Goal: Task Accomplishment & Management: Use online tool/utility

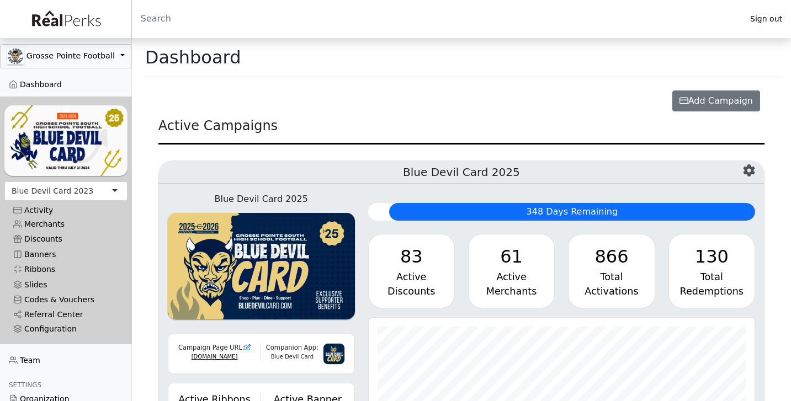
scroll to position [127, 386]
click at [103, 190] on div "Blue Devil Card 2023" at bounding box center [65, 191] width 123 height 19
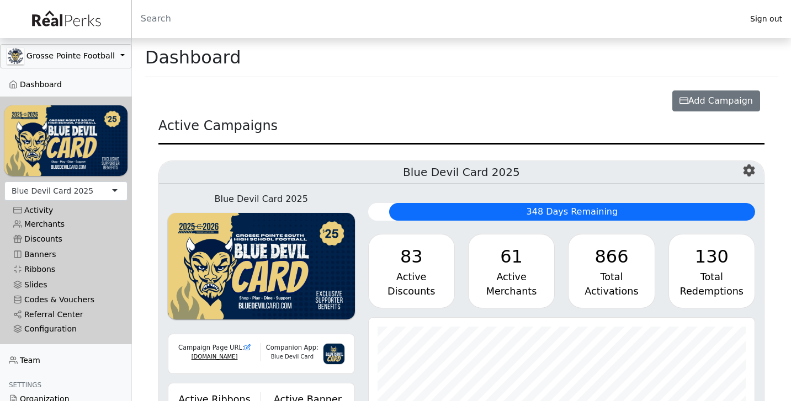
scroll to position [127, 386]
click at [55, 225] on link "Merchants" at bounding box center [65, 224] width 123 height 15
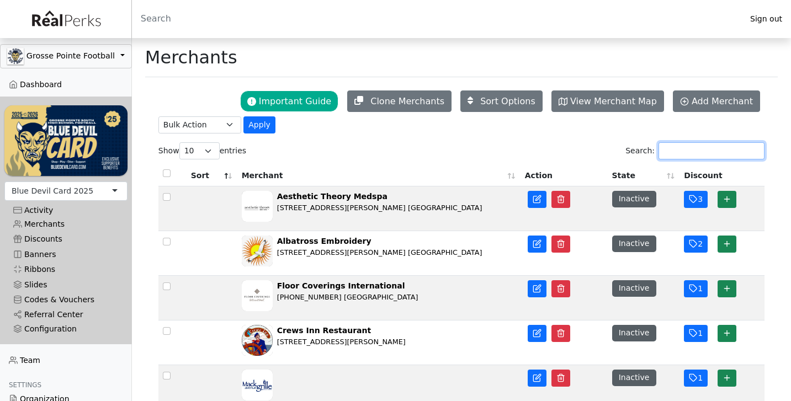
click at [676, 146] on input "Search:" at bounding box center [712, 150] width 106 height 17
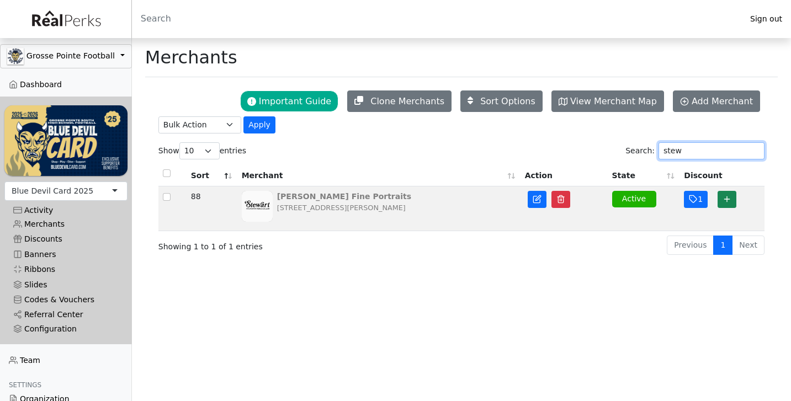
type input "stew"
click at [346, 204] on div "[STREET_ADDRESS][PERSON_NAME]" at bounding box center [344, 208] width 134 height 10
click at [411, 213] on div "[STREET_ADDRESS][PERSON_NAME]" at bounding box center [344, 208] width 134 height 10
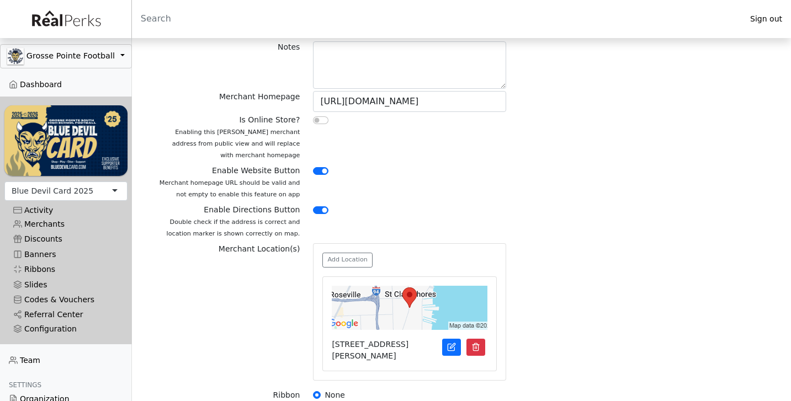
scroll to position [211, 0]
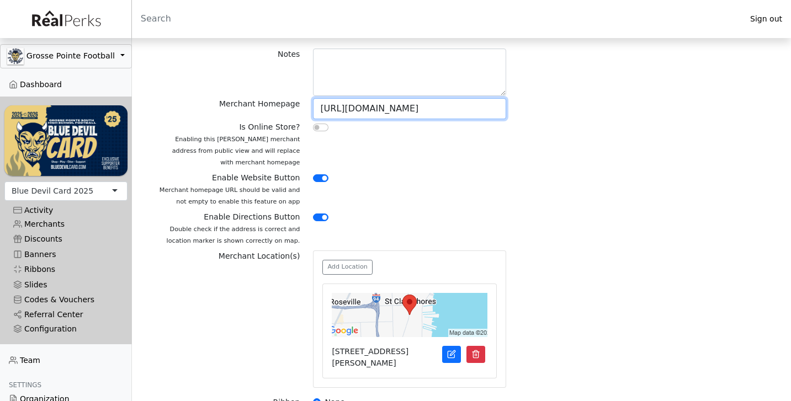
drag, startPoint x: 362, startPoint y: 109, endPoint x: 461, endPoint y: 109, distance: 98.8
click at [461, 109] on input "https://www.stewartfineportraits.com/" at bounding box center [409, 108] width 193 height 21
drag, startPoint x: 461, startPoint y: 109, endPoint x: 397, endPoint y: 113, distance: 64.2
click at [397, 113] on input "https://www.stewartfineportraits.com/" at bounding box center [409, 108] width 193 height 21
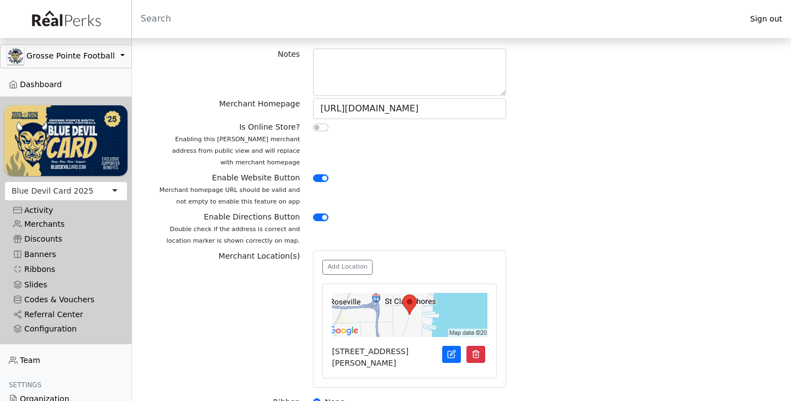
click at [414, 166] on div at bounding box center [409, 146] width 206 height 51
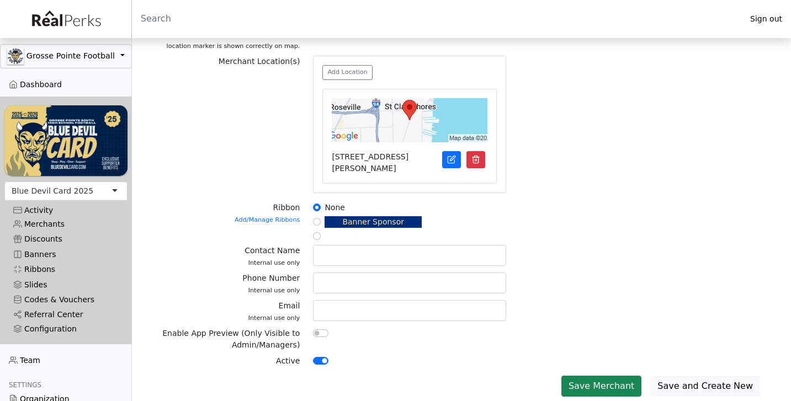
scroll to position [405, 0]
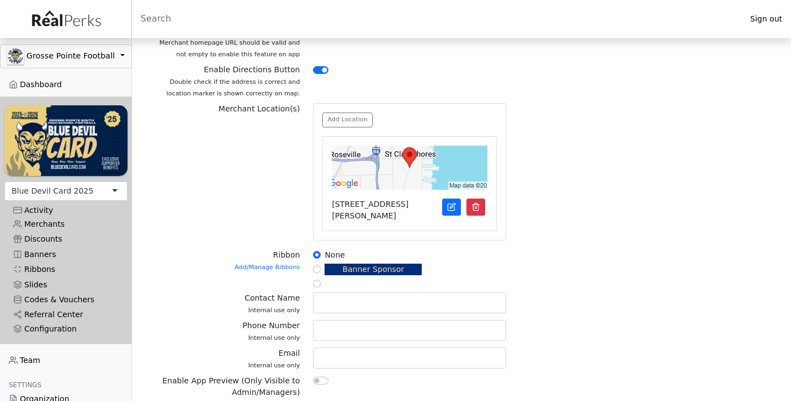
scroll to position [365, 0]
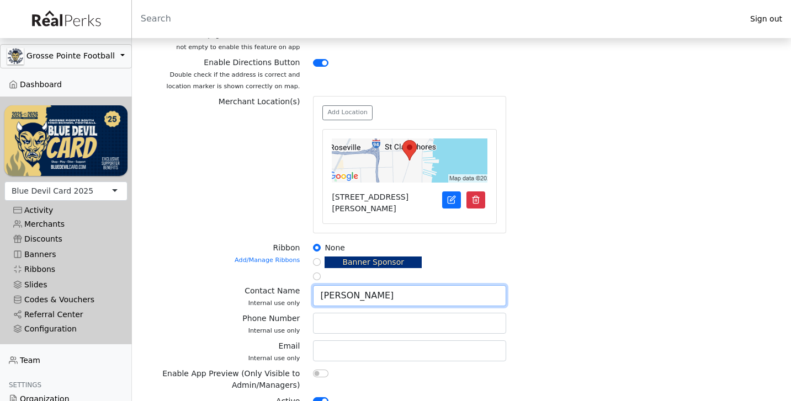
type input "Mary Stewart"
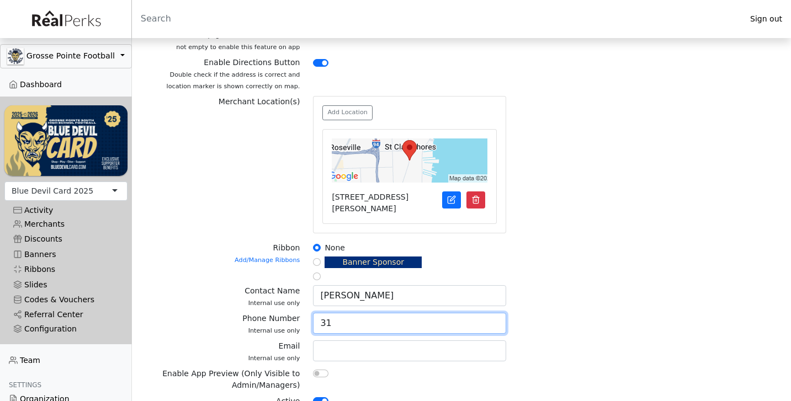
type input "3"
type input "586-777-1356"
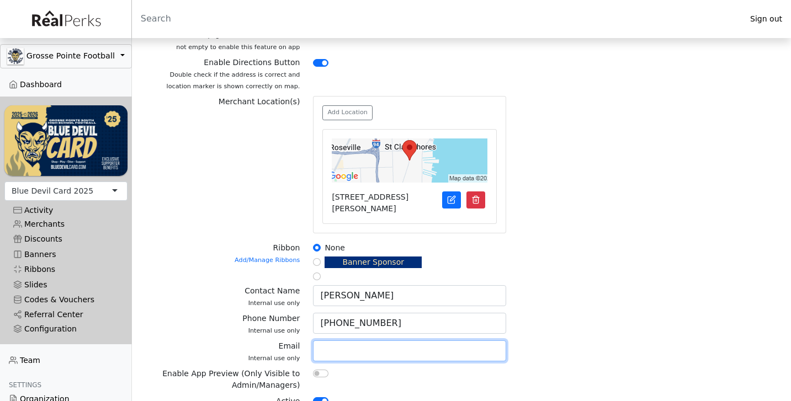
click at [437, 341] on input "text" at bounding box center [409, 351] width 193 height 21
type input "o"
type input "portraits@stewartfineportraits.com"
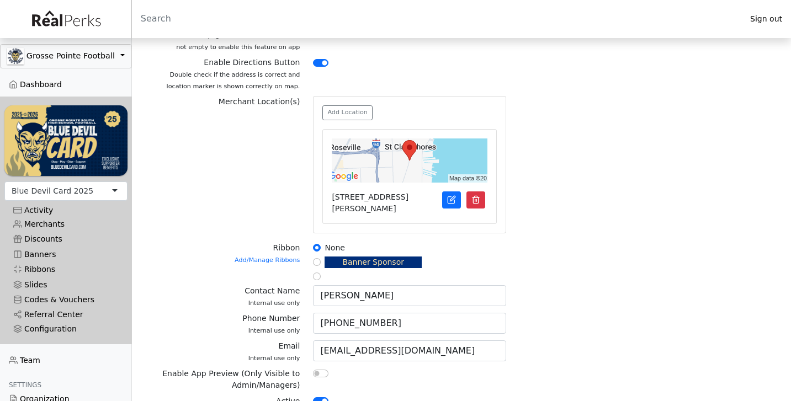
click at [632, 320] on div "Phone Number Internal use only 586-777-1356" at bounding box center [461, 327] width 619 height 28
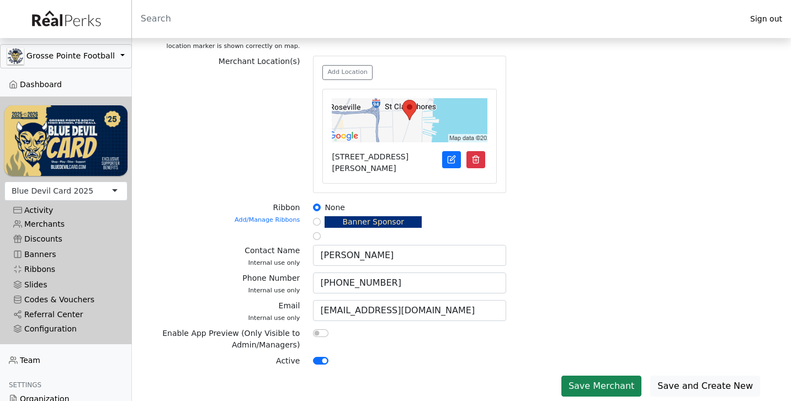
scroll to position [405, 0]
click at [614, 389] on button "Save Merchant" at bounding box center [601, 387] width 80 height 21
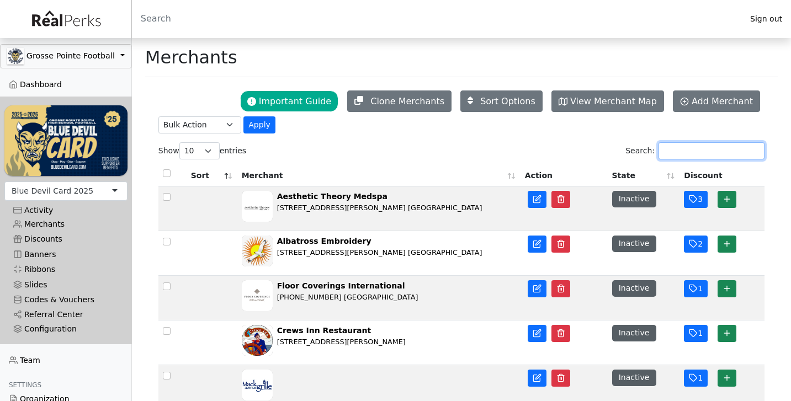
click at [709, 153] on input "Search:" at bounding box center [712, 150] width 106 height 17
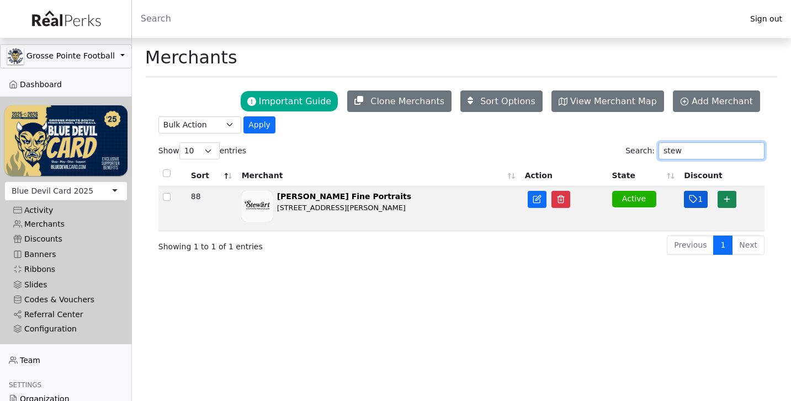
type input "stew"
click at [701, 205] on button "1" at bounding box center [696, 199] width 24 height 17
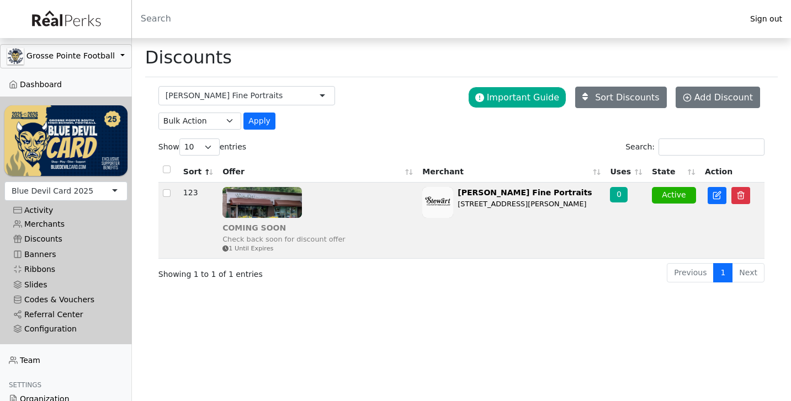
click at [271, 203] on img at bounding box center [262, 202] width 80 height 31
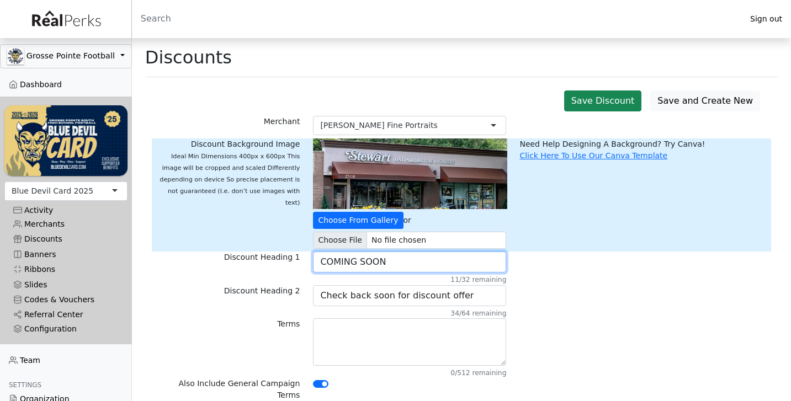
click at [389, 266] on input "COMING SOON" at bounding box center [409, 262] width 193 height 21
type input "$25 off Family Portrait Session"
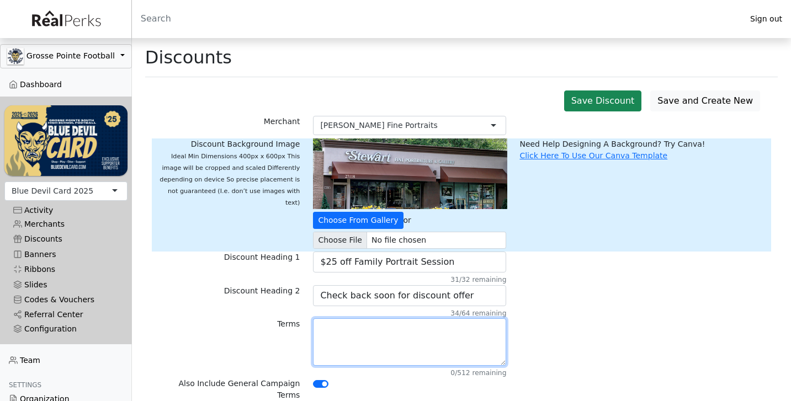
click at [372, 339] on textarea at bounding box center [409, 342] width 193 height 47
paste textarea "www.stewartfineportraits.com"
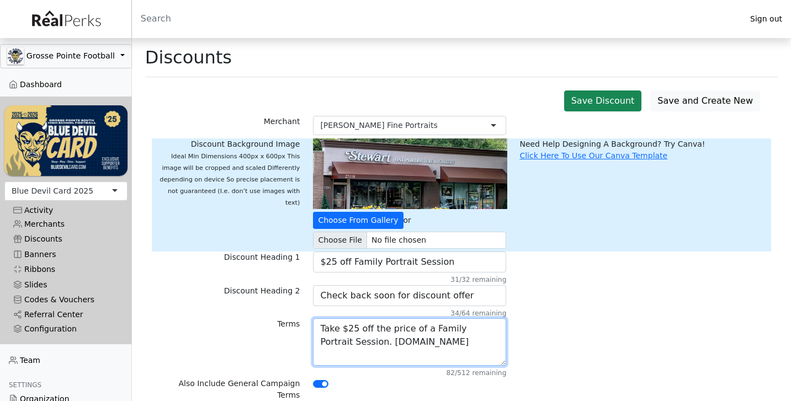
click at [356, 344] on textarea "Take $25 off the price of a Family Portrait Session. www.stewartfineportraits.c…" at bounding box center [409, 342] width 193 height 47
click at [369, 355] on textarea "Take $25 off the price of a Family Portrait Session. 27118 Harper Ave., St. Cla…" at bounding box center [409, 342] width 193 height 47
drag, startPoint x: 369, startPoint y: 355, endPoint x: 441, endPoint y: 355, distance: 71.8
click at [441, 355] on textarea "Take $25 off the price of a Family Portrait Session. 27118 Harper Ave., St. Cla…" at bounding box center [409, 342] width 193 height 47
click at [475, 347] on textarea "Take $25 off the price of a Family Portrait Session. 27118 Harper Ave., St. Cla…" at bounding box center [409, 342] width 193 height 47
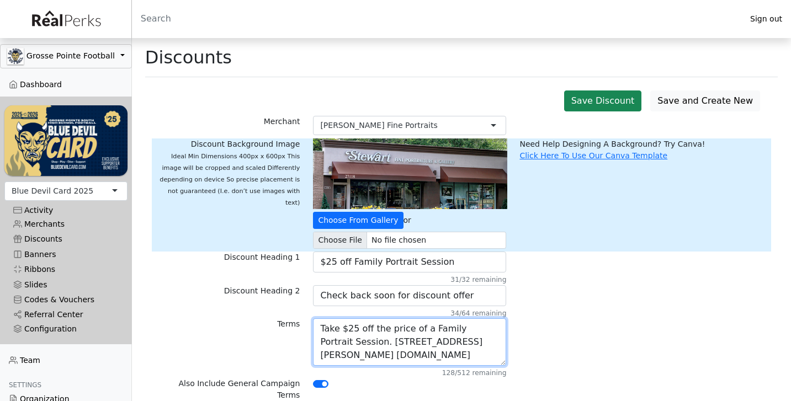
type textarea "Take $25 off the price of a Family Portrait Session. 27118 Harper Ave., St. Cla…"
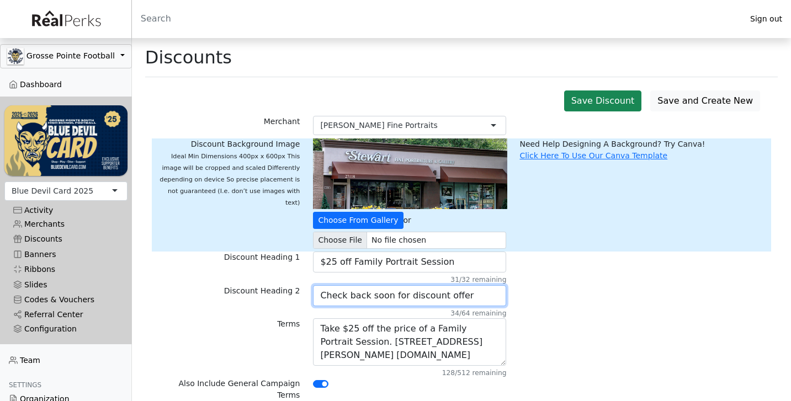
click at [453, 293] on input "Check back soon for discount offer" at bounding box center [409, 295] width 193 height 21
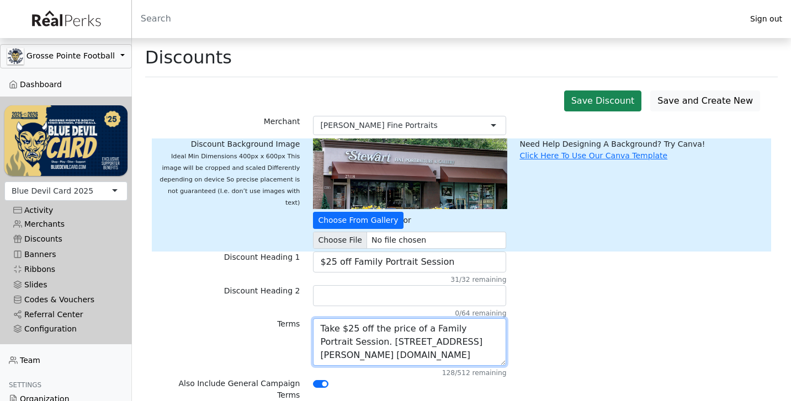
click at [488, 356] on textarea "Take $25 off the price of a Family Portrait Session. [STREET_ADDRESS][PERSON_NA…" at bounding box center [409, 342] width 193 height 47
click at [325, 333] on textarea "Take $25 off the price of a Family Portrait Session. [STREET_ADDRESS][PERSON_NA…" at bounding box center [409, 342] width 193 height 47
click at [326, 334] on textarea "Take $25 off the price of a Family Portrait Session. [STREET_ADDRESS][PERSON_NA…" at bounding box center [409, 342] width 193 height 47
click at [322, 329] on textarea "Take $25 off the price of a Family Portrait Session. [STREET_ADDRESS][PERSON_NA…" at bounding box center [409, 342] width 193 height 47
drag, startPoint x: 322, startPoint y: 329, endPoint x: 330, endPoint y: 337, distance: 11.3
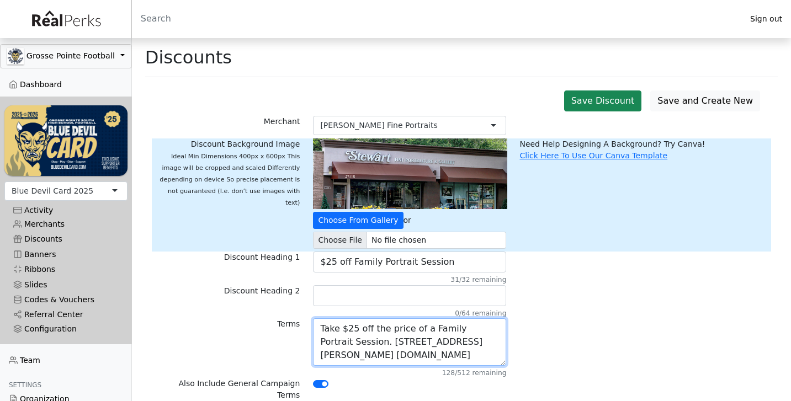
click at [330, 337] on textarea "Take $25 off the price of a Family Portrait Session. 27118 Harper Ave., St. Cla…" at bounding box center [409, 342] width 193 height 47
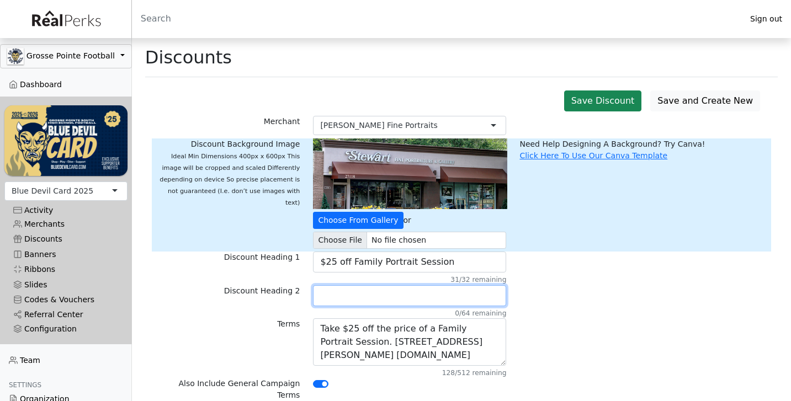
click at [332, 299] on input "text" at bounding box center [409, 295] width 193 height 21
paste input "Take $25 off the price of a Family Portrait Session"
type input "Take $25 off the price of a Family Portrait Session"
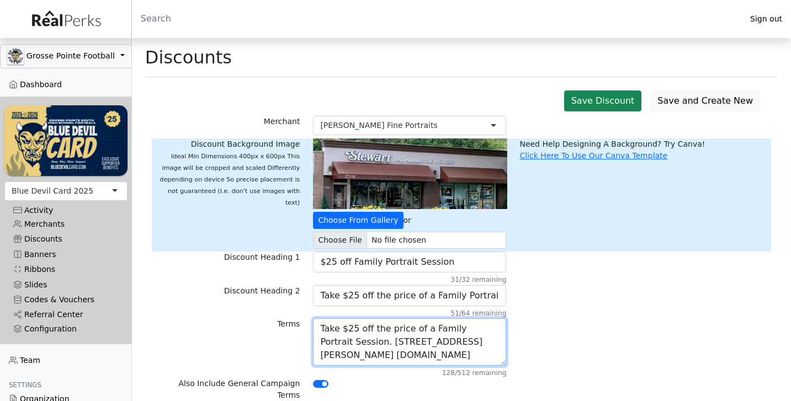
click at [488, 357] on textarea "Take $25 off the price of a Family Portrait Session. 27118 Harper Ave., St. Cla…" at bounding box center [409, 342] width 193 height 47
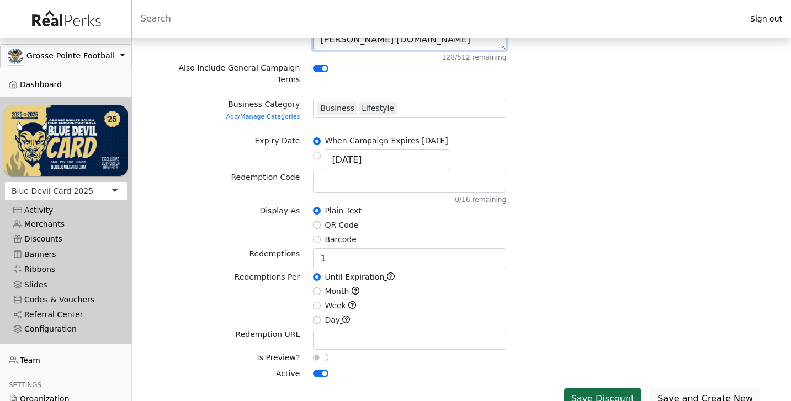
scroll to position [315, 0]
click at [633, 389] on button "Save Discount" at bounding box center [603, 399] width 78 height 21
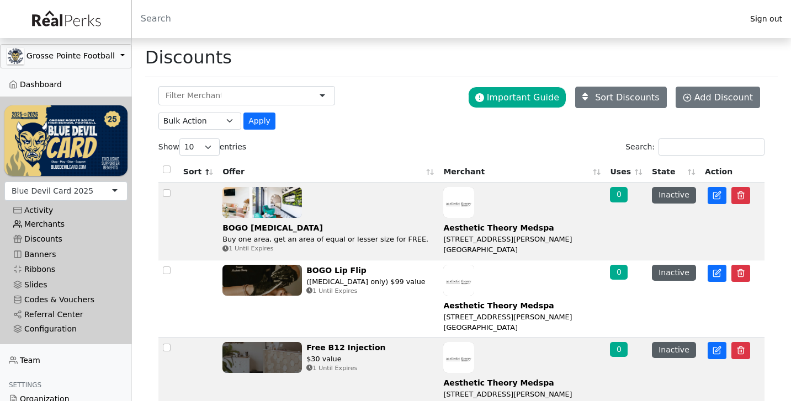
click at [36, 224] on link "Merchants" at bounding box center [65, 224] width 123 height 15
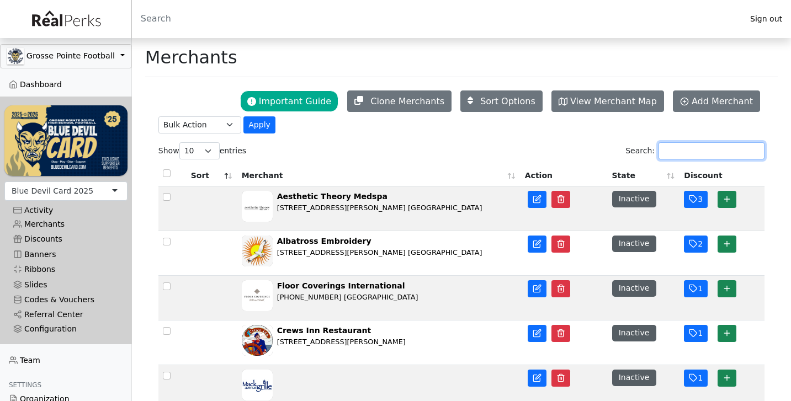
click at [685, 156] on input "Search:" at bounding box center [712, 150] width 106 height 17
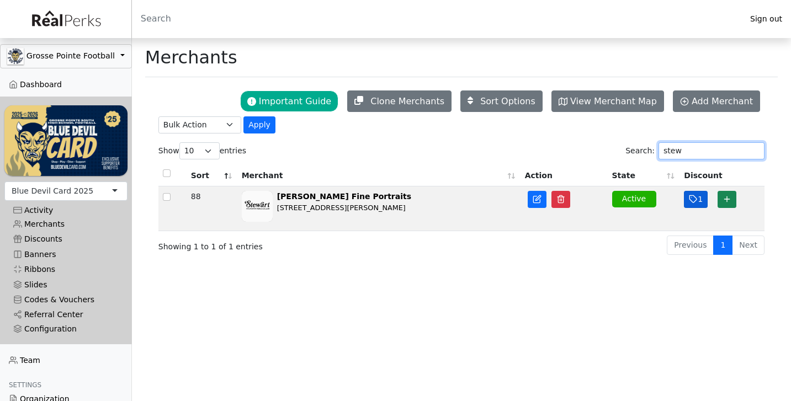
type input "stew"
click at [695, 203] on icon "button" at bounding box center [693, 199] width 7 height 7
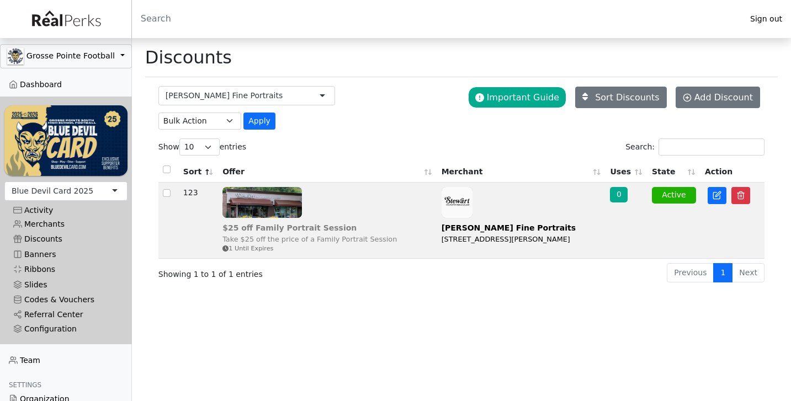
click at [262, 201] on img at bounding box center [262, 202] width 80 height 31
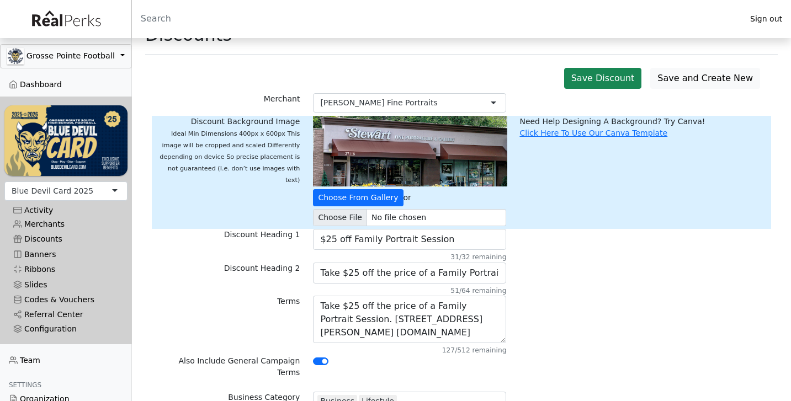
scroll to position [40, 0]
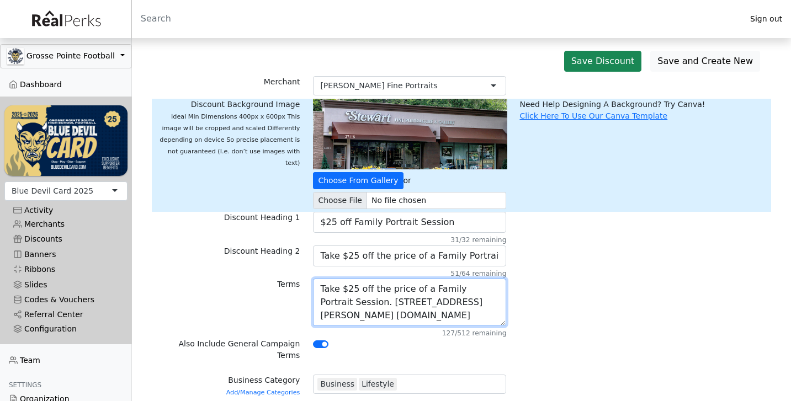
click at [371, 314] on textarea "Take $25 off the price of a Family Portrait Session. [STREET_ADDRESS][PERSON_NA…" at bounding box center [409, 302] width 193 height 47
drag, startPoint x: 371, startPoint y: 314, endPoint x: 447, endPoint y: 316, distance: 76.2
click at [447, 316] on textarea "Take $25 off the price of a Family Portrait Session. 27118 Harper Ave., St. Cla…" at bounding box center [409, 302] width 193 height 47
type textarea "Take $25 off the price of a Family Portrait Session. 27118 Harper Ave., St. Cla…"
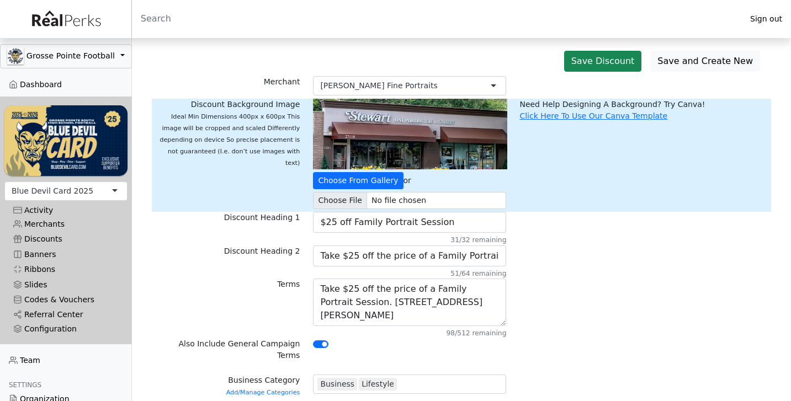
click at [585, 311] on div "Terms Take $25 off the price of a Family Portrait Session. 27118 Harper Ave., S…" at bounding box center [461, 309] width 619 height 60
click at [613, 73] on div "Save Discount" at bounding box center [603, 61] width 87 height 30
click at [613, 65] on button "Save Discount" at bounding box center [603, 61] width 78 height 21
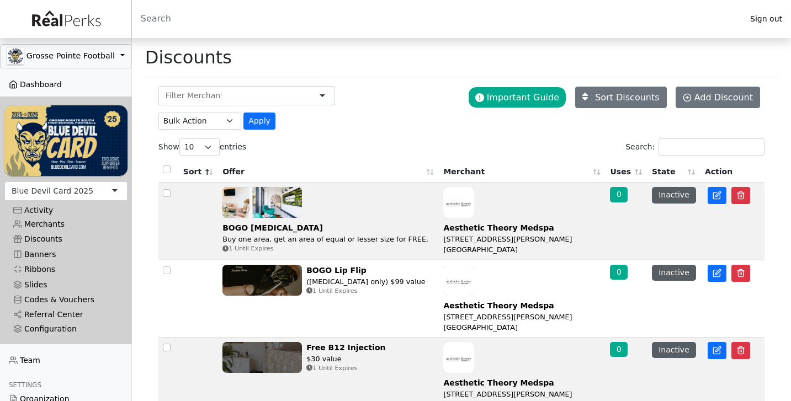
click at [67, 81] on link "Dashboard" at bounding box center [66, 84] width 132 height 15
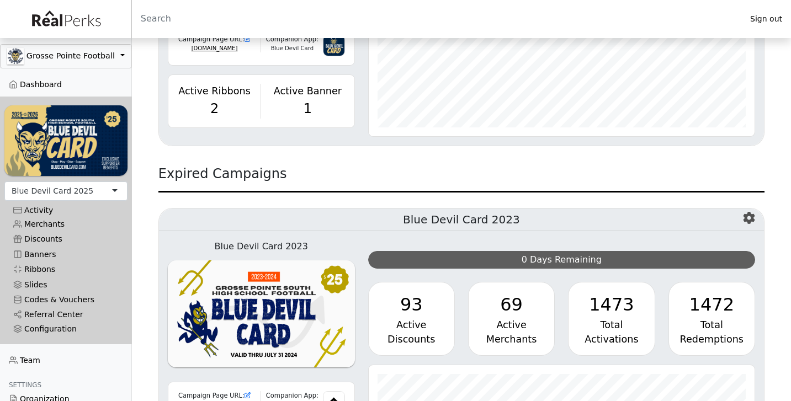
scroll to position [481, 0]
